Goal: Task Accomplishment & Management: Manage account settings

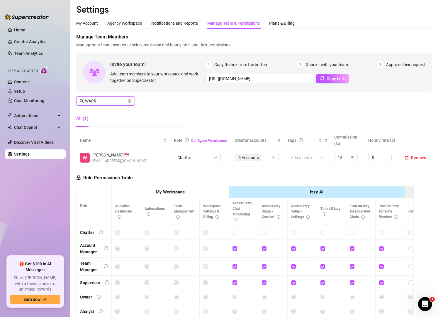
click at [104, 102] on input "WARR" at bounding box center [106, 101] width 42 height 6
click at [255, 156] on div "6 Accounts" at bounding box center [246, 157] width 27 height 8
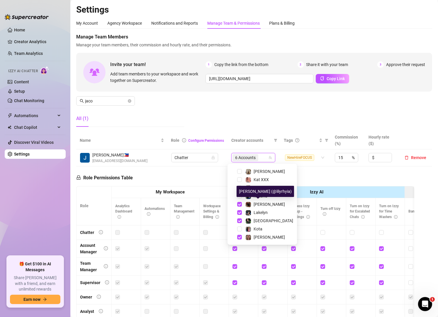
scroll to position [105, 0]
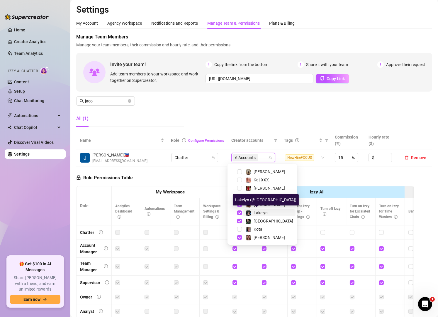
click at [247, 210] on span at bounding box center [248, 213] width 6 height 6
click at [106, 102] on input "jaco" at bounding box center [106, 101] width 42 height 6
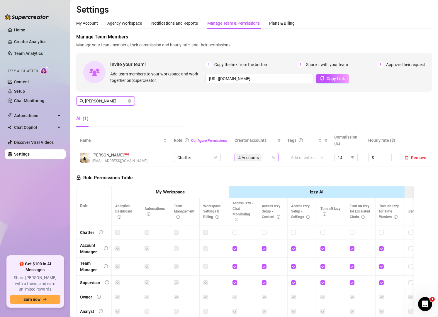
click at [262, 159] on div "4 Accounts" at bounding box center [253, 157] width 35 height 8
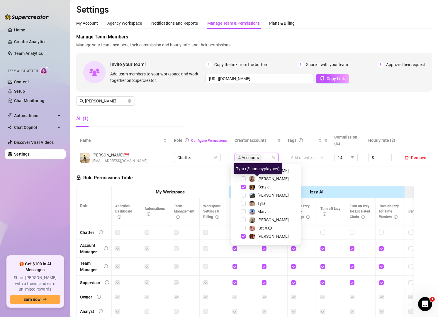
scroll to position [106, 0]
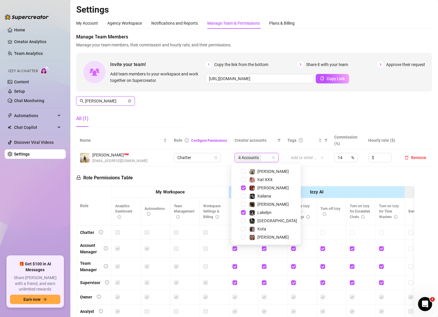
click at [120, 101] on input "[PERSON_NAME]" at bounding box center [106, 101] width 42 height 6
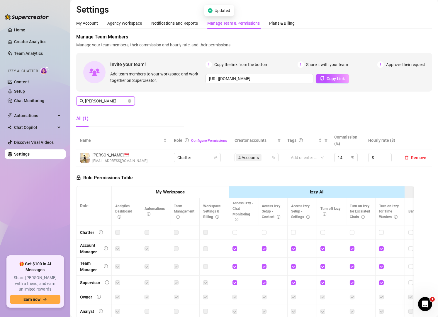
click at [120, 101] on input "[PERSON_NAME]" at bounding box center [106, 101] width 42 height 6
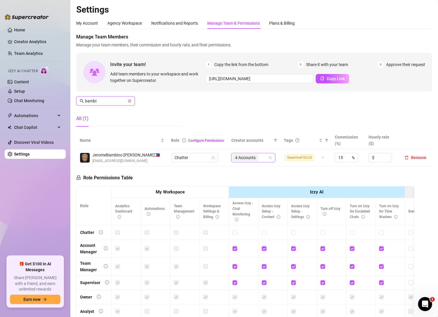
click at [257, 160] on div "4 Accounts" at bounding box center [250, 157] width 35 height 8
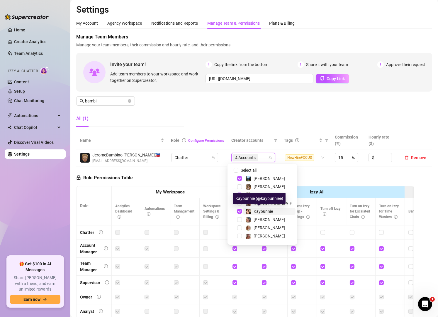
click at [260, 210] on span "Kaybunnie" at bounding box center [263, 211] width 19 height 5
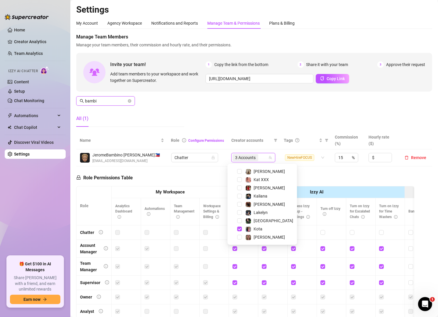
click at [103, 99] on input "bambi" at bounding box center [106, 101] width 42 height 6
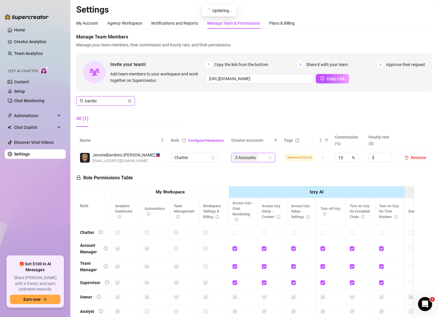
click at [103, 99] on input "bambi" at bounding box center [106, 101] width 42 height 6
click at [264, 157] on div "5 Accounts" at bounding box center [253, 157] width 35 height 8
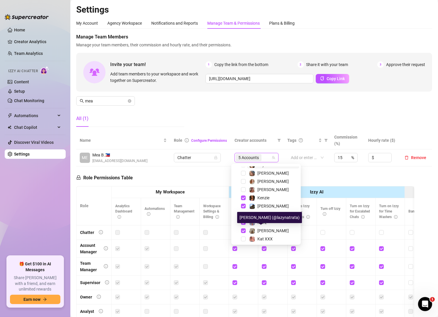
scroll to position [45, 0]
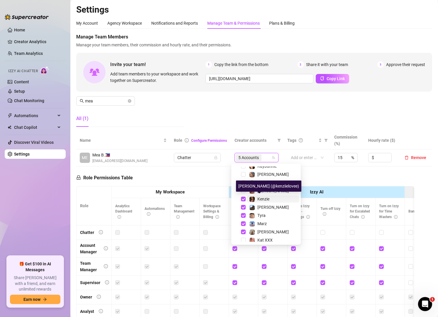
click at [261, 199] on span "Kenzie" at bounding box center [263, 198] width 12 height 5
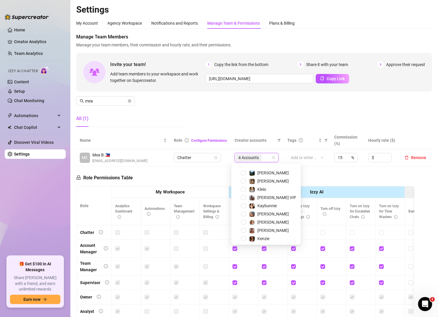
scroll to position [5, 0]
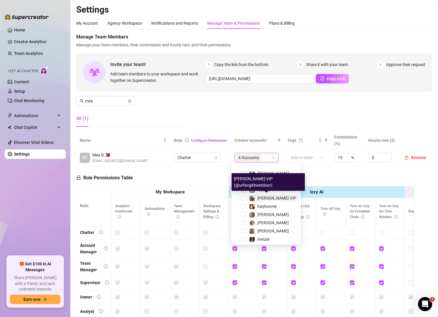
click at [266, 196] on span "[PERSON_NAME] VIP" at bounding box center [276, 198] width 39 height 5
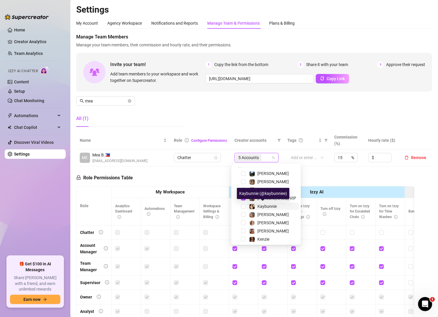
click at [264, 204] on span "Kaybunnie" at bounding box center [266, 206] width 19 height 5
click at [262, 204] on span "Kaybunnie" at bounding box center [266, 206] width 19 height 5
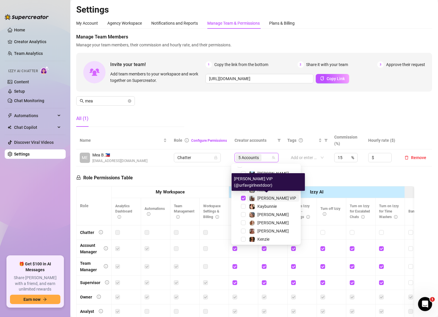
click at [261, 197] on span "[PERSON_NAME] VIP" at bounding box center [276, 198] width 39 height 5
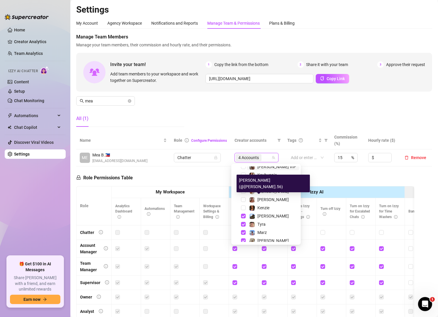
scroll to position [36, 0]
click at [261, 197] on span "[PERSON_NAME]" at bounding box center [272, 199] width 31 height 5
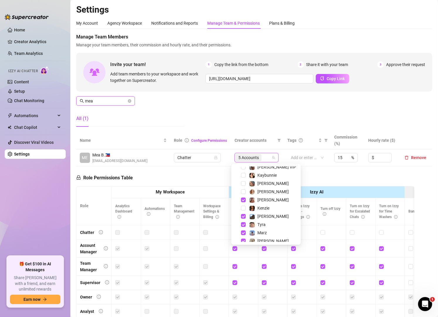
click at [104, 102] on input "mea" at bounding box center [106, 101] width 42 height 6
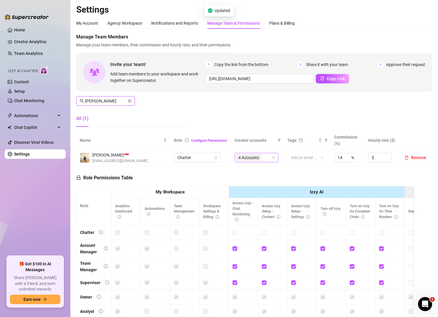
click at [264, 157] on div "4 Accounts" at bounding box center [253, 157] width 35 height 8
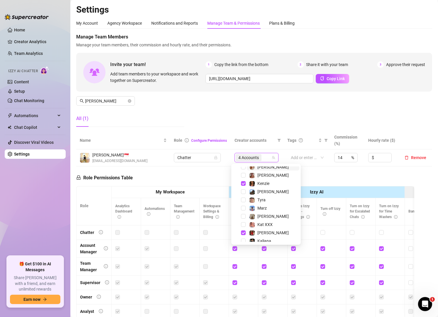
scroll to position [75, 0]
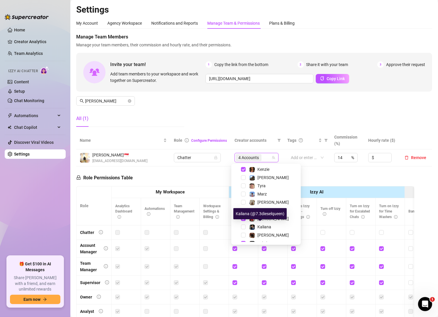
click at [260, 228] on span "Kaliana" at bounding box center [264, 226] width 14 height 5
click at [111, 101] on input "[PERSON_NAME]" at bounding box center [106, 101] width 42 height 6
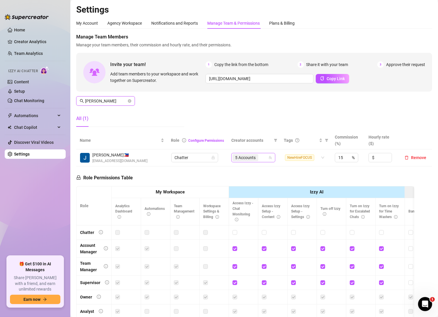
click at [259, 160] on div "5 Accounts" at bounding box center [250, 157] width 35 height 8
type input "[PERSON_NAME]"
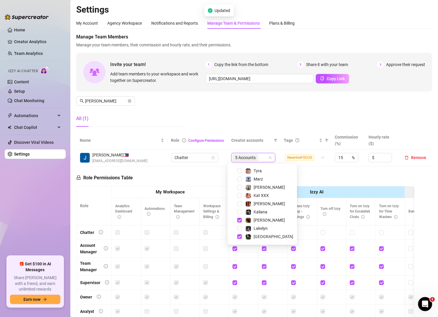
scroll to position [106, 0]
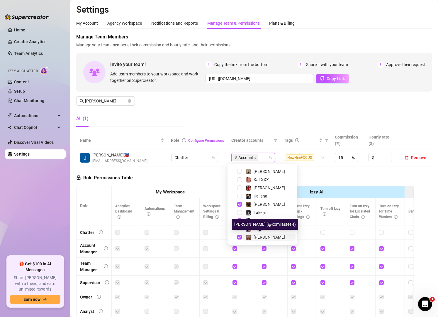
click at [252, 235] on div "[PERSON_NAME]" at bounding box center [265, 236] width 40 height 7
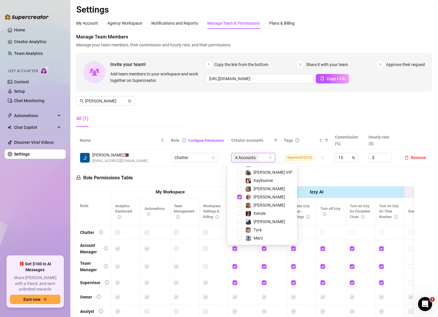
scroll to position [30, 0]
click at [263, 187] on span "[PERSON_NAME]" at bounding box center [269, 188] width 31 height 5
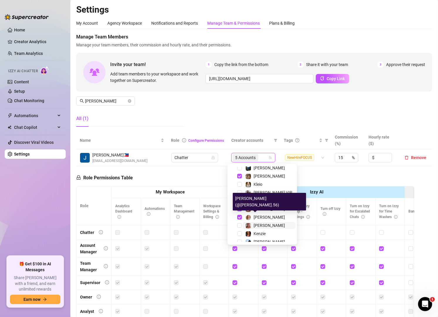
scroll to position [10, 0]
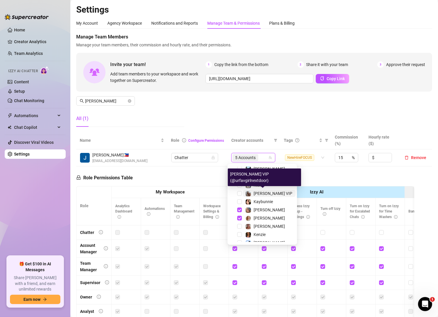
click at [266, 192] on span "[PERSON_NAME] VIP" at bounding box center [273, 193] width 39 height 5
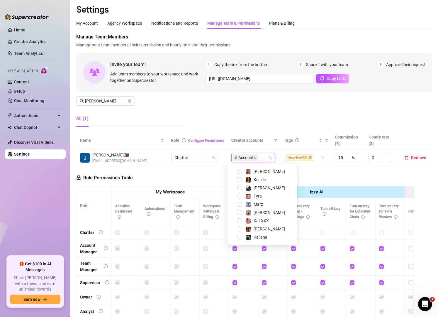
scroll to position [65, 0]
click at [261, 218] on span "Kat XXX" at bounding box center [261, 220] width 15 height 5
click at [245, 123] on div "Manage Team Members Manage your team members, their commission and hourly rate,…" at bounding box center [254, 82] width 356 height 98
click at [264, 159] on div "7 Accounts" at bounding box center [250, 157] width 35 height 8
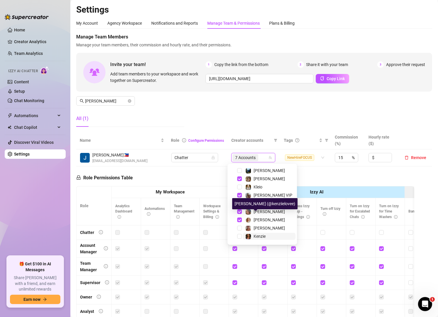
scroll to position [106, 0]
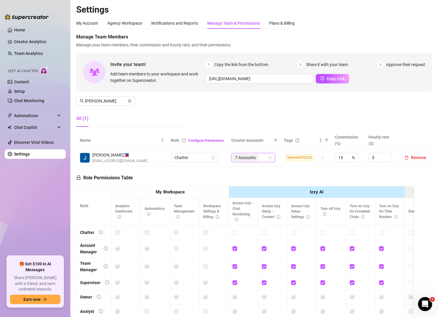
click at [260, 159] on div "7 Accounts" at bounding box center [250, 157] width 35 height 8
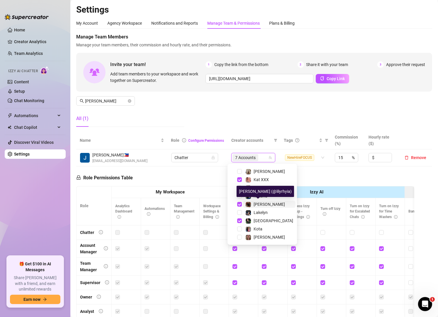
click at [269, 203] on span "[PERSON_NAME]" at bounding box center [269, 204] width 31 height 5
